Goal: Transaction & Acquisition: Purchase product/service

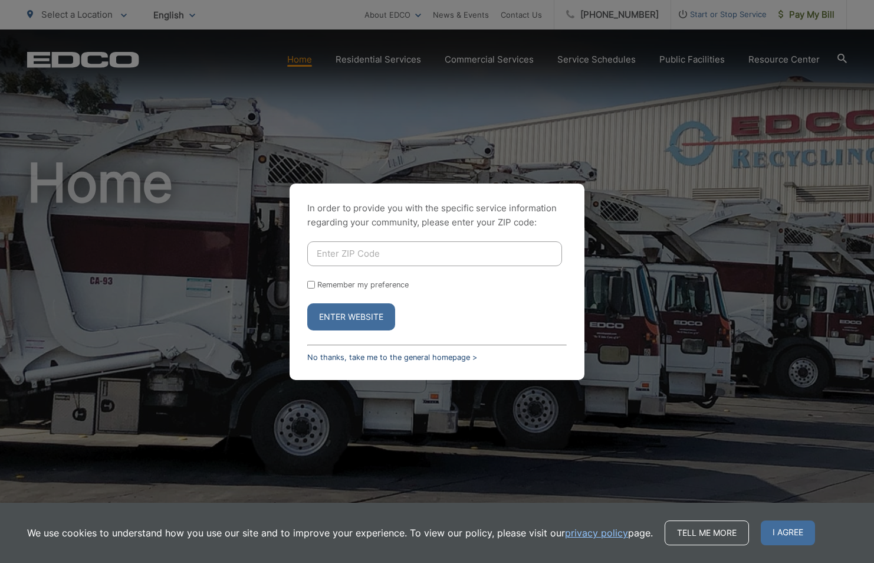
click at [344, 357] on link "No thanks, take me to the general homepage >" at bounding box center [392, 357] width 170 height 9
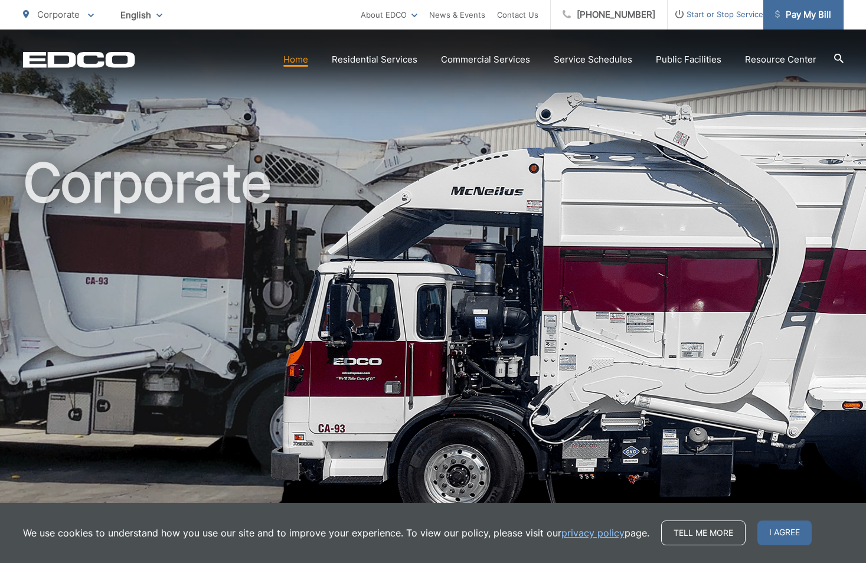
click at [813, 18] on span "Pay My Bill" at bounding box center [803, 15] width 56 height 14
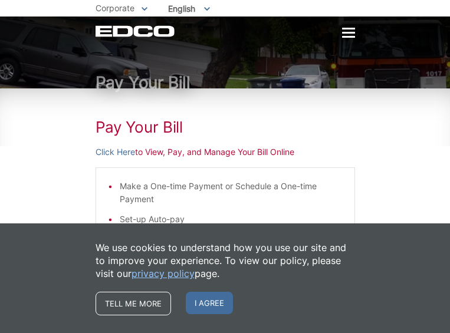
click at [233, 292] on span "I agree" at bounding box center [209, 303] width 47 height 22
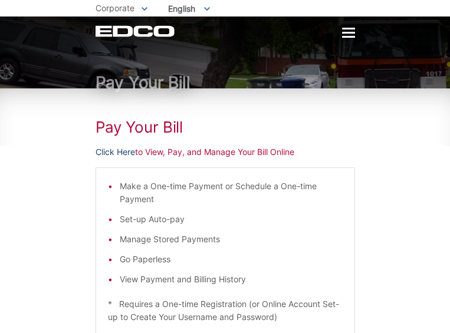
click at [96, 159] on link "Click Here" at bounding box center [116, 152] width 40 height 13
